Goal: Task Accomplishment & Management: Use online tool/utility

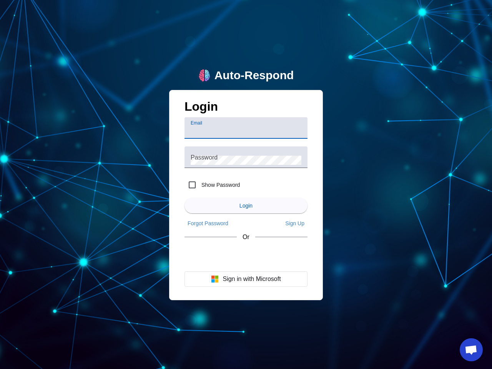
click at [246, 128] on input "Email" at bounding box center [246, 131] width 111 height 9
click at [212, 185] on label "Show Password" at bounding box center [220, 185] width 40 height 8
click at [200, 185] on input "Show Password" at bounding box center [192, 184] width 15 height 15
click at [192, 185] on input "Show Password" at bounding box center [192, 184] width 15 height 15
checkbox input "false"
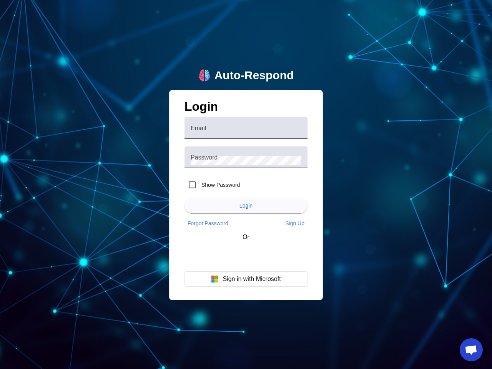
click at [246, 206] on span "Login" at bounding box center [246, 206] width 13 height 6
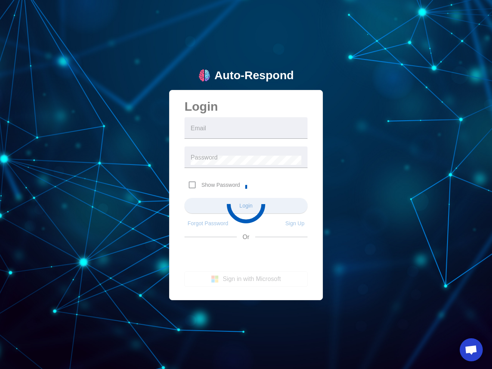
click at [208, 224] on app-main-login "Auto-Respond Login Email Password Show Password Login Forgot Password Sign Up O…" at bounding box center [246, 184] width 492 height 369
click at [295, 224] on app-main-login "Auto-Respond Login Email Password Show Password Login Forgot Password Sign Up O…" at bounding box center [246, 184] width 492 height 369
click at [246, 279] on app-main-login "Auto-Respond Login Email Password Show Password Login Forgot Password Sign Up O…" at bounding box center [246, 184] width 492 height 369
click at [472, 350] on span "Open chat" at bounding box center [471, 351] width 13 height 11
